Goal: Information Seeking & Learning: Learn about a topic

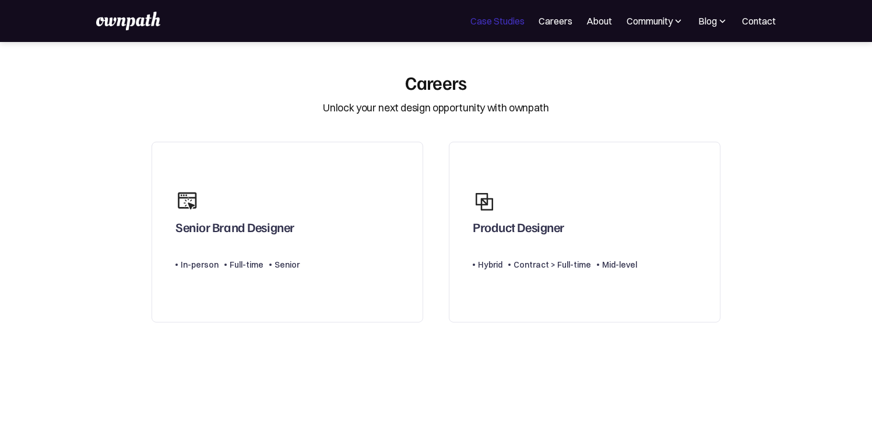
click at [495, 19] on link "Case Studies" at bounding box center [497, 21] width 54 height 14
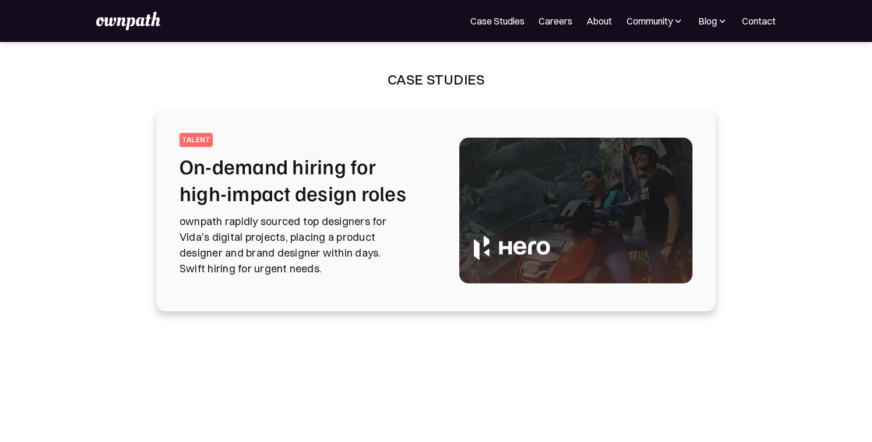
click at [126, 31] on div "For Companies Case Studies Careers About Community Events Resources Design Resi…" at bounding box center [436, 21] width 872 height 42
click at [125, 20] on img at bounding box center [128, 21] width 64 height 19
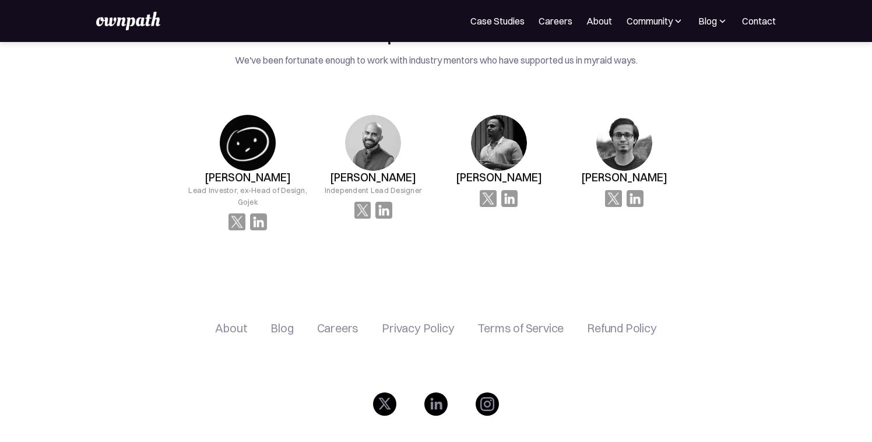
scroll to position [2027, 0]
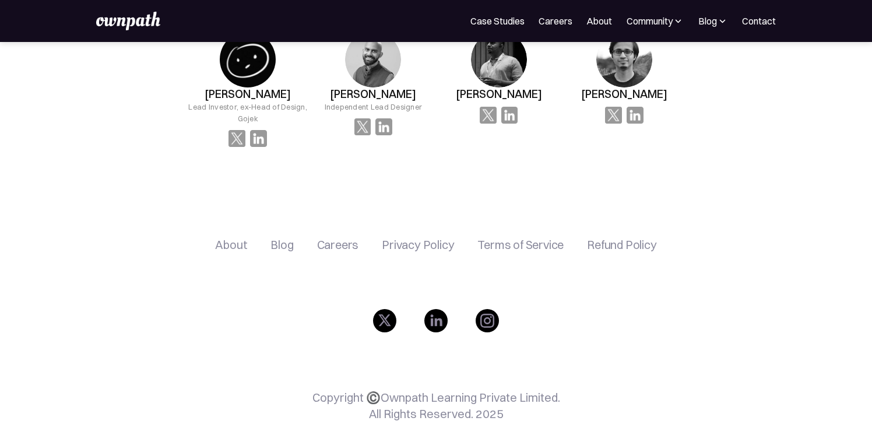
click at [349, 238] on div "Careers" at bounding box center [338, 245] width 42 height 14
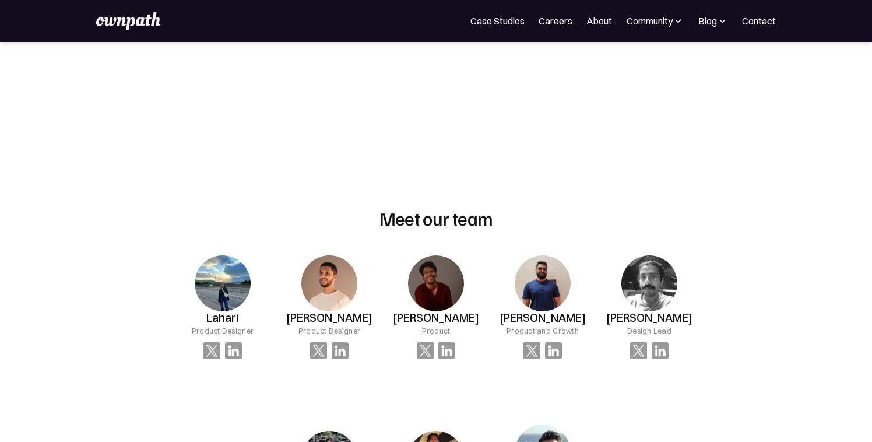
scroll to position [644, 0]
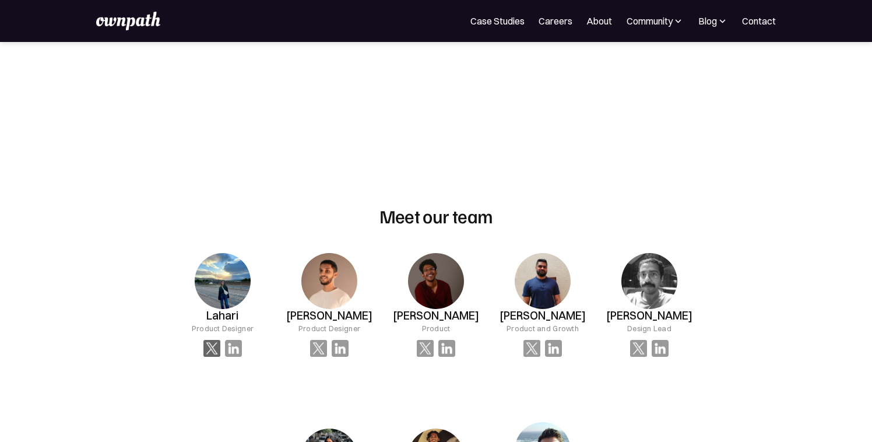
click at [211, 349] on img at bounding box center [211, 348] width 17 height 17
click at [222, 293] on img at bounding box center [223, 281] width 56 height 56
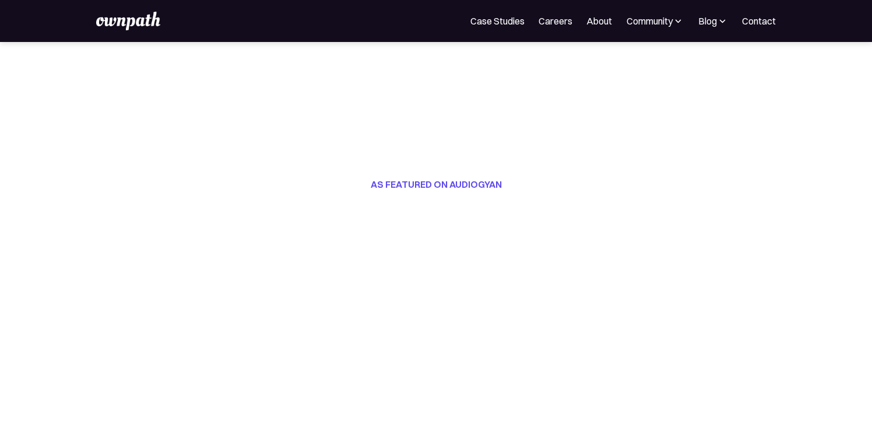
scroll to position [288, 0]
click at [502, 17] on link "Case Studies" at bounding box center [497, 21] width 54 height 14
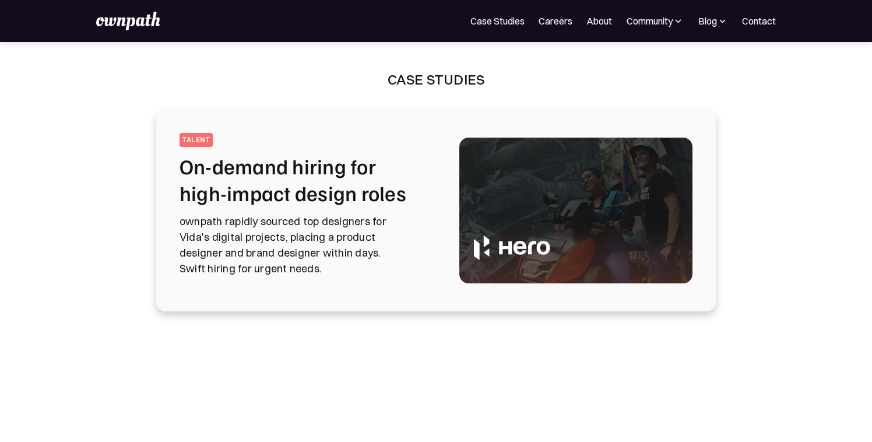
click at [241, 184] on h2 "On-demand hiring for high-impact design roles" at bounding box center [305, 180] width 252 height 54
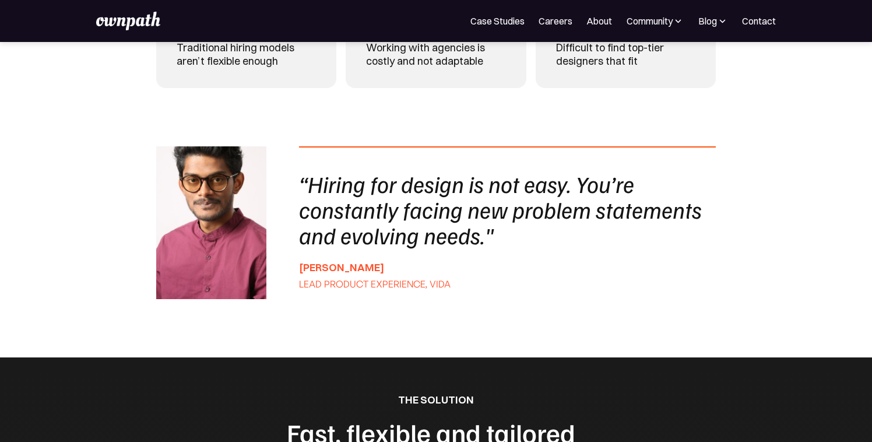
scroll to position [783, 0]
